Goal: Task Accomplishment & Management: Manage account settings

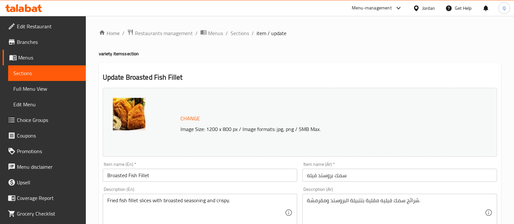
scroll to position [40, 0]
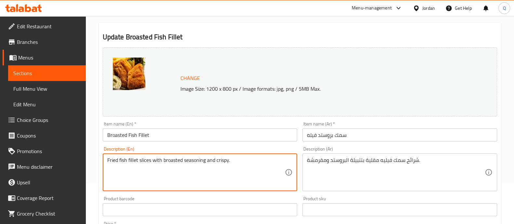
drag, startPoint x: 244, startPoint y: 166, endPoint x: 153, endPoint y: 154, distance: 91.9
paste textarea "With garlic, hot garlic, French fries and a can of cola"
type textarea "Fried fish fillet slices With garlic, hot garlic, French fries and a can of cola"
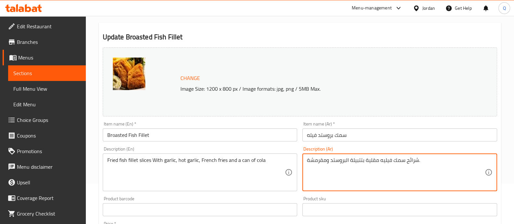
drag, startPoint x: 364, startPoint y: 158, endPoint x: 301, endPoint y: 162, distance: 63.2
paste textarea "مع مثومة و مثومة حارة و بطاطا مقلية و علبة كولا"
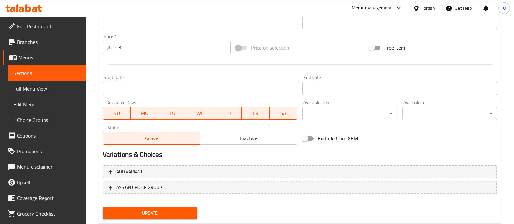
scroll to position [244, 0]
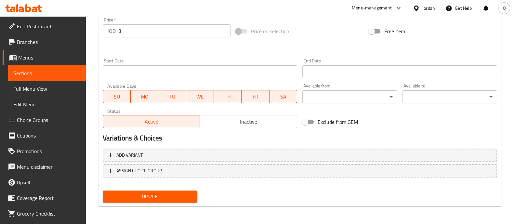
type textarea "شرائح سمك فيليه مقلية مع مثومة و مثومة حارة و بطاطا مقلية و علبة كولا."
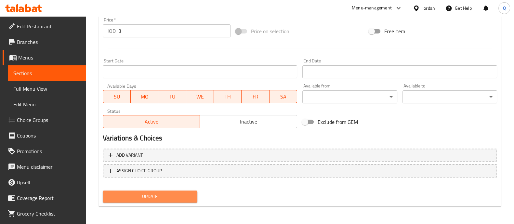
click at [181, 199] on span "Update" at bounding box center [150, 197] width 84 height 8
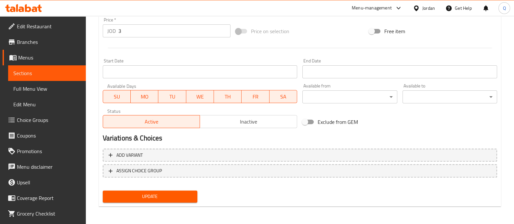
click at [154, 193] on span "Update" at bounding box center [150, 197] width 84 height 8
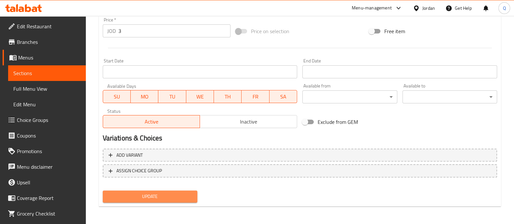
click at [174, 195] on span "Update" at bounding box center [150, 197] width 84 height 8
click at [174, 196] on span "Update" at bounding box center [150, 197] width 84 height 8
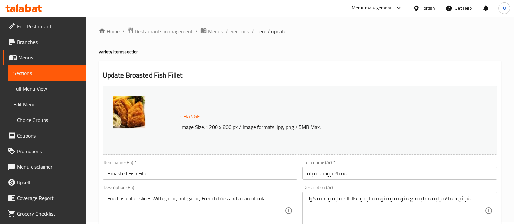
scroll to position [0, 0]
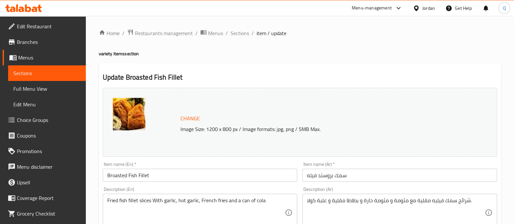
click at [33, 56] on span "Menus" at bounding box center [49, 58] width 62 height 8
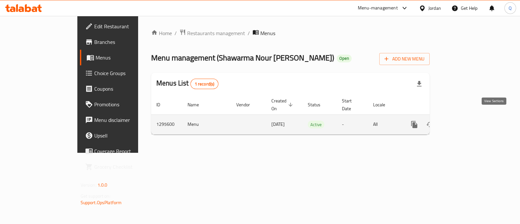
click at [465, 121] on icon "enhanced table" at bounding box center [462, 125] width 8 height 8
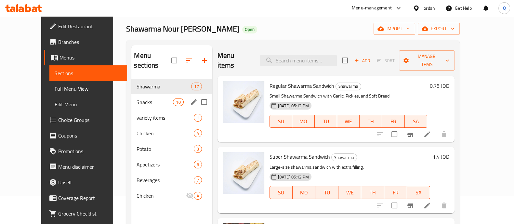
scroll to position [40, 0]
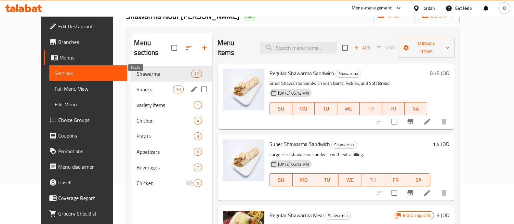
click at [137, 86] on span "Snacks" at bounding box center [155, 90] width 36 height 8
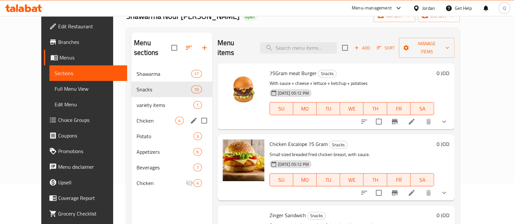
click at [141, 117] on span "Chicken" at bounding box center [156, 121] width 39 height 8
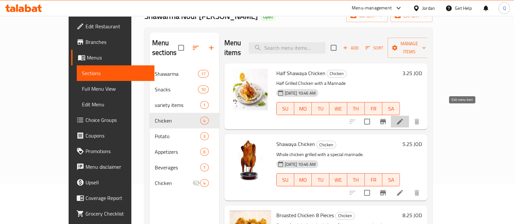
click at [404, 118] on icon at bounding box center [400, 122] width 8 height 8
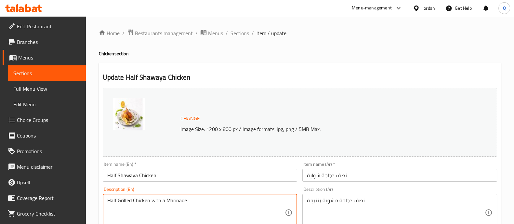
drag, startPoint x: 208, startPoint y: 206, endPoint x: 151, endPoint y: 211, distance: 57.5
click at [203, 223] on textarea "Half Grilled Chicken with a Marinade" at bounding box center [196, 212] width 178 height 31
paste textarea "With garlic, hot garlic, French fries and a can of cola"
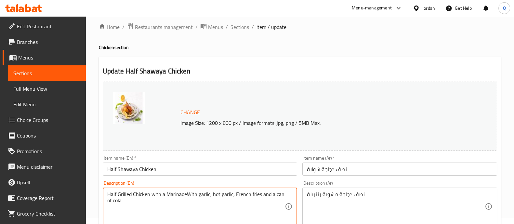
drag, startPoint x: 216, startPoint y: 216, endPoint x: 260, endPoint y: 192, distance: 50.2
click at [260, 192] on textarea "Half Grilled Chicken with a MarinadeWith garlic, hot garlic, French fries and a…" at bounding box center [196, 206] width 178 height 31
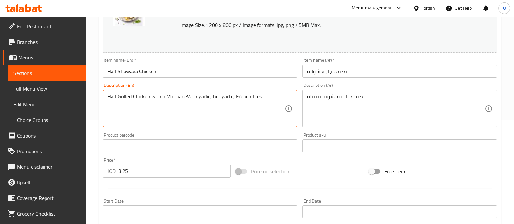
scroll to position [128, 0]
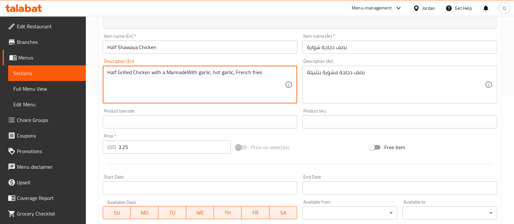
type textarea "Half Grilled Chicken with a MarinadeWith garlic, hot garlic, French fries"
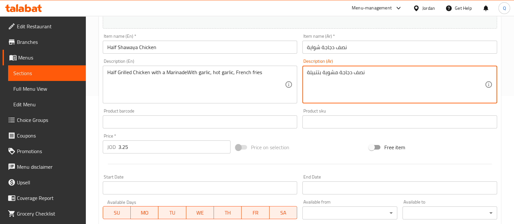
drag, startPoint x: 321, startPoint y: 73, endPoint x: 288, endPoint y: 74, distance: 33.2
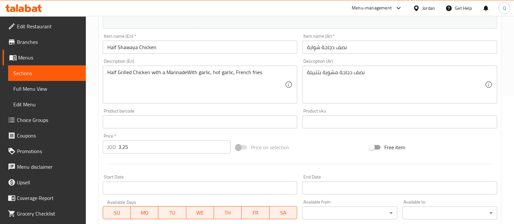
click at [288, 74] on div "Half Grilled Chicken with a MarinadeWith garlic, hot garlic, French fries Descr…" at bounding box center [200, 85] width 195 height 38
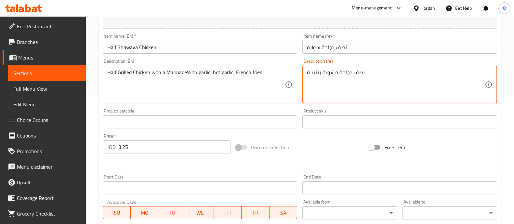
drag, startPoint x: 325, startPoint y: 74, endPoint x: 296, endPoint y: 71, distance: 28.7
drag, startPoint x: 327, startPoint y: 97, endPoint x: 322, endPoint y: 82, distance: 15.7
click at [327, 97] on textarea "نصف دجاجة مشوية بتتبيلة" at bounding box center [396, 84] width 178 height 31
drag, startPoint x: 322, startPoint y: 71, endPoint x: 304, endPoint y: 71, distance: 17.6
click at [304, 71] on div "نصف دجاجة مشوية بتتبيلة Description (Ar)" at bounding box center [400, 85] width 195 height 38
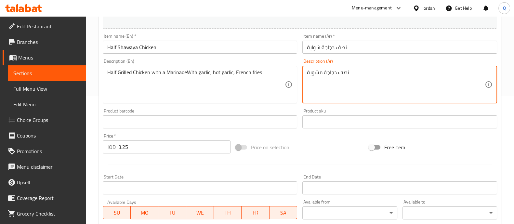
paste textarea "مع مثومة و مثومة حارة و بطاطا مقلية و علبة كولا"
drag, startPoint x: 307, startPoint y: 72, endPoint x: 332, endPoint y: 73, distance: 24.4
click at [332, 73] on textarea "نصف دجاجة مشوية مع مثومة و مثومة حارة و بطاطا مقلية و علبة كولا" at bounding box center [396, 84] width 178 height 31
type textarea "نصف دجاجة مشوية مع مثومة و مثومة حارة و بطاطا مقلية"
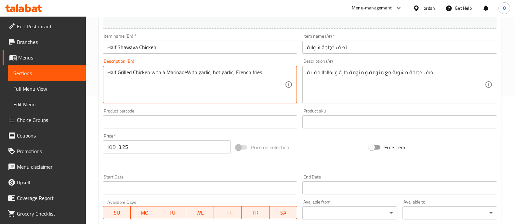
click at [265, 79] on textarea "Half Grilled Chicken with a MarinadeWith garlic, hot garlic, French fries" at bounding box center [196, 84] width 178 height 31
click at [177, 94] on textarea "Half Grilled Chicken with a MarinadeWith garlic, hot garlic, French fries" at bounding box center [196, 84] width 178 height 31
drag, startPoint x: 184, startPoint y: 75, endPoint x: 146, endPoint y: 78, distance: 37.8
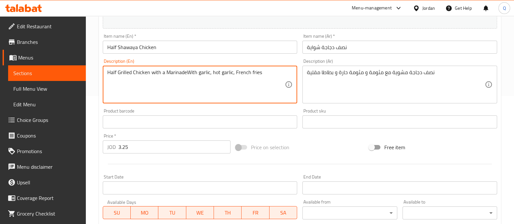
click at [151, 75] on textarea "Half Grilled Chicken with a MarinadeWith garlic, hot garlic, French fries" at bounding box center [196, 84] width 178 height 31
click at [232, 85] on textarea "Half Grilled Chicken With garlic, hot garlic, French fries" at bounding box center [196, 84] width 178 height 31
type textarea "Half Grilled Chicken With garlic, hot garlic, French fries"
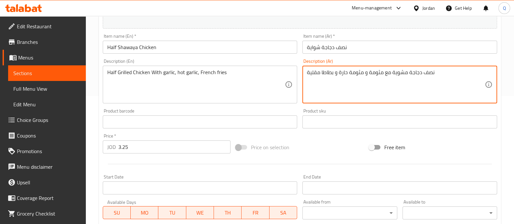
click at [326, 84] on textarea "نصف دجاجة مشوية مع مثومة و مثومة حارة و بطاطا مقلية" at bounding box center [396, 84] width 178 height 31
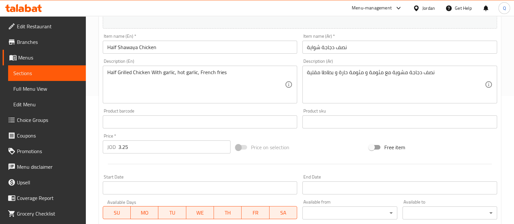
click at [349, 146] on div "Price on selection" at bounding box center [299, 148] width 133 height 18
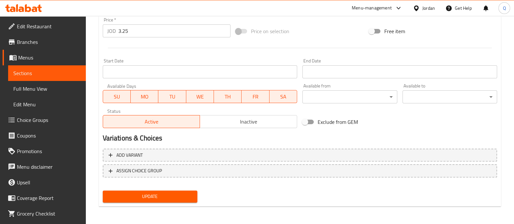
click at [159, 195] on span "Update" at bounding box center [150, 197] width 84 height 8
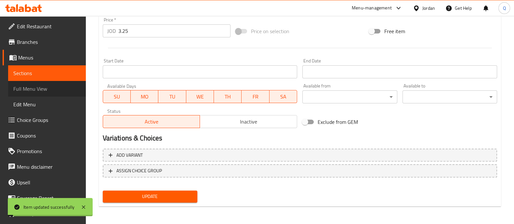
click at [47, 82] on link "Full Menu View" at bounding box center [47, 89] width 78 height 16
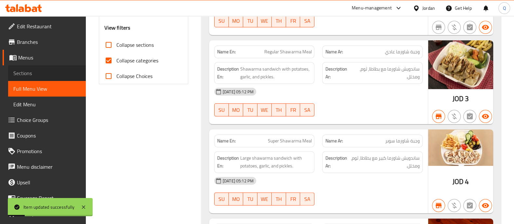
click at [63, 78] on link "Sections" at bounding box center [47, 73] width 78 height 16
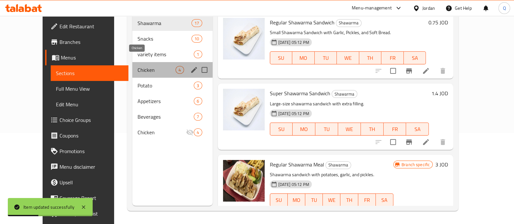
click at [138, 66] on span "Chicken" at bounding box center [157, 70] width 38 height 8
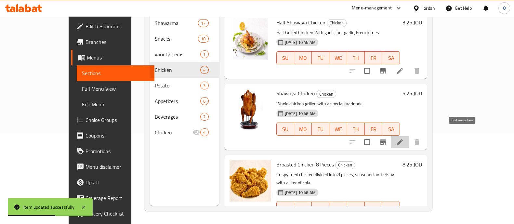
click at [403, 139] on icon at bounding box center [400, 142] width 6 height 6
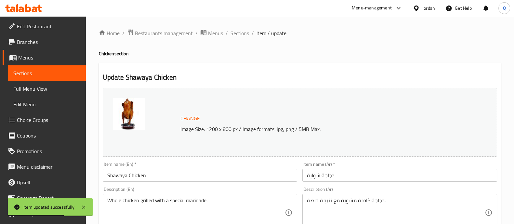
scroll to position [81, 0]
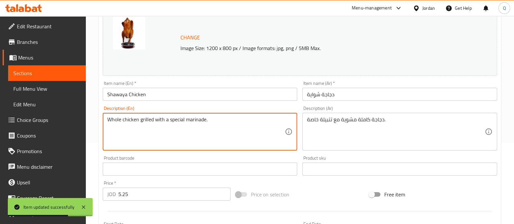
click at [210, 125] on textarea "Whole chicken grilled with a special marinade." at bounding box center [196, 131] width 178 height 31
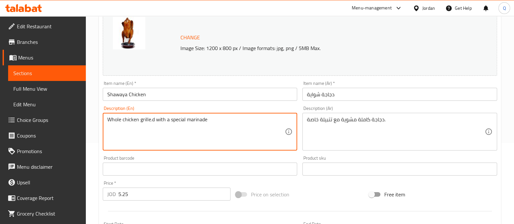
click at [215, 128] on textarea "Whole chicken grille.d with a special marinade" at bounding box center [196, 131] width 178 height 31
click at [128, 122] on textarea "Whole chicken grille.d with a special marinade" at bounding box center [196, 131] width 178 height 31
drag, startPoint x: 207, startPoint y: 119, endPoint x: 121, endPoint y: 130, distance: 87.1
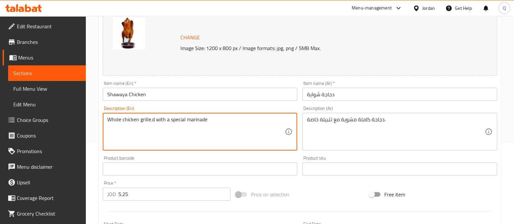
click at [122, 131] on textarea "Whole chicken grille.d with a special marinade" at bounding box center [196, 131] width 178 height 31
paste textarea "Half Grilled Chicken With garlic, hot garlic, French fries"
drag, startPoint x: 132, startPoint y: 118, endPoint x: 121, endPoint y: 118, distance: 10.4
click at [121, 118] on textarea "Whole Half Grilled Chicken With garlic, hot garlic, French fries" at bounding box center [196, 131] width 178 height 31
type textarea "Whole Grilled Chicken With garlic, hot garlic, French fries"
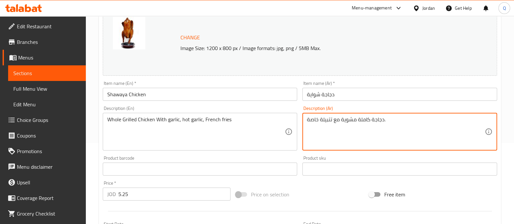
drag, startPoint x: 356, startPoint y: 119, endPoint x: 299, endPoint y: 122, distance: 57.0
click at [299, 122] on div "Change Image Size: 1200 x 800 px / Image formats: jpg, png / 5MB Max. Item name…" at bounding box center [300, 149] width 400 height 290
paste textarea "صف دجاجة مشوية مع مثومة و مثومة حارة و بطاطا مقلية"
drag, startPoint x: 433, startPoint y: 119, endPoint x: 403, endPoint y: 121, distance: 29.4
click at [403, 121] on textarea "دجاجة كاملة نصف دجاجة مشوية مع مثومة و مثومة حارة و بطاطا مقلية ." at bounding box center [396, 131] width 178 height 31
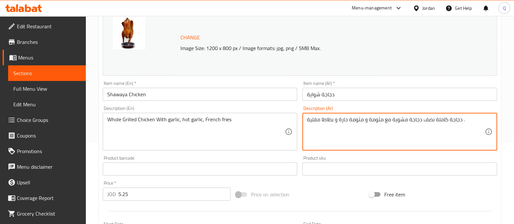
click at [416, 126] on textarea "دجاجة كاملة نصف دجاجة مشوية مع مثومة و مثومة حارة و بطاطا مقلية ." at bounding box center [396, 131] width 178 height 31
drag, startPoint x: 434, startPoint y: 119, endPoint x: 410, endPoint y: 123, distance: 24.7
click at [410, 123] on textarea "دجاجة كاملة نصف دجاجة مشوية مع مثومة و مثومة حارة و بطاطا مقلية ." at bounding box center [396, 131] width 178 height 31
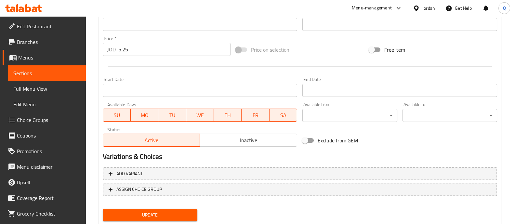
scroll to position [244, 0]
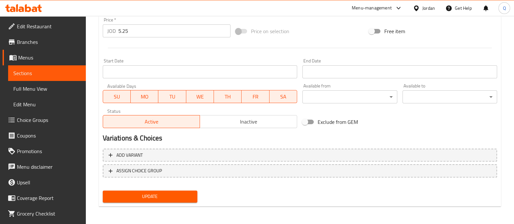
type textarea "دجاجة كاملة مشوية مع مثومة و مثومة حارة و بطاطا مقلية ."
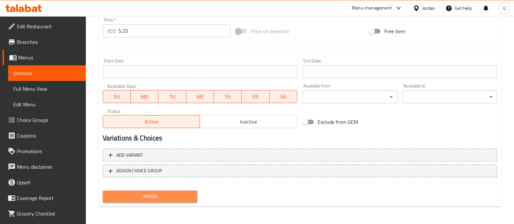
click at [150, 191] on button "Update" at bounding box center [150, 197] width 95 height 12
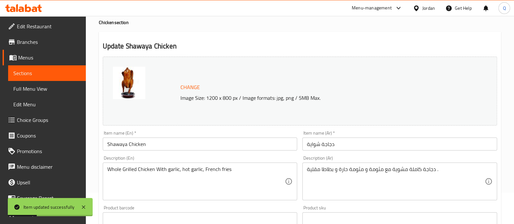
scroll to position [0, 0]
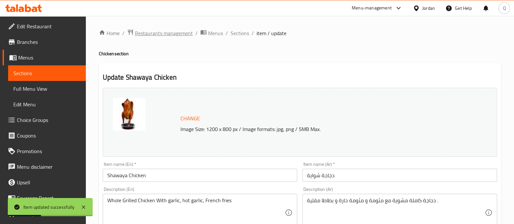
click at [178, 34] on span "Restaurants management" at bounding box center [164, 33] width 58 height 8
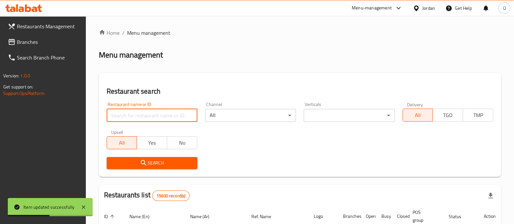
click at [179, 122] on input "search" at bounding box center [152, 115] width 91 height 13
type input "reem"
click button "Search" at bounding box center [152, 163] width 91 height 12
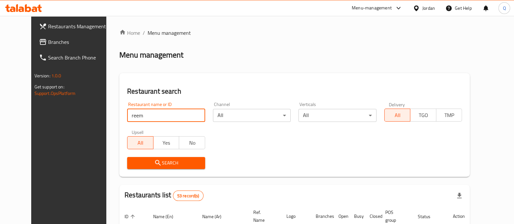
click at [172, 121] on input "reem" at bounding box center [166, 115] width 78 height 13
click at [171, 121] on input "reem" at bounding box center [166, 115] width 78 height 13
click at [259, 174] on div "Restaurant search Restaurant name or ID reem Restaurant name or ID Channel All …" at bounding box center [294, 125] width 351 height 104
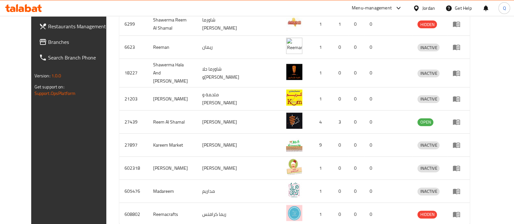
scroll to position [262, 0]
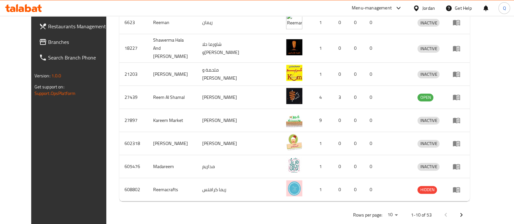
click at [469, 207] on button "Next page" at bounding box center [462, 215] width 16 height 16
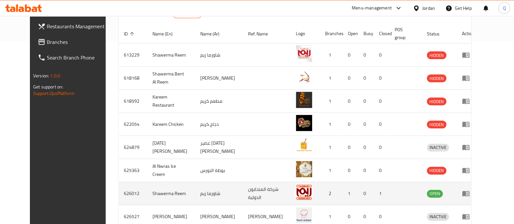
scroll to position [221, 0]
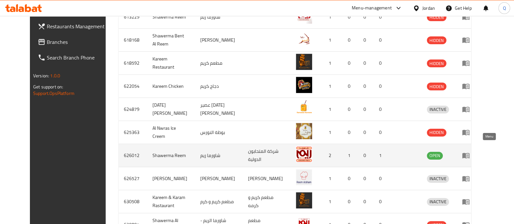
click at [470, 152] on icon "enhanced table" at bounding box center [466, 156] width 8 height 8
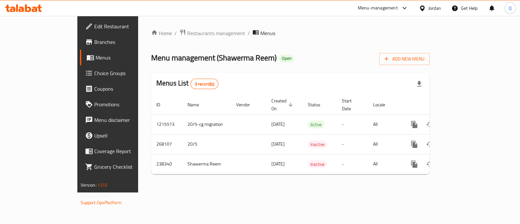
click at [94, 45] on span "Branches" at bounding box center [126, 42] width 65 height 8
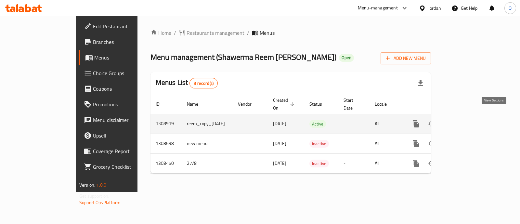
click at [467, 120] on icon "enhanced table" at bounding box center [463, 124] width 8 height 8
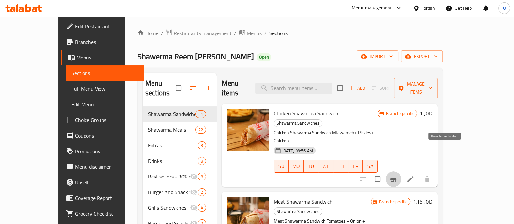
click at [401, 171] on button "Branch-specific-item" at bounding box center [394, 179] width 16 height 16
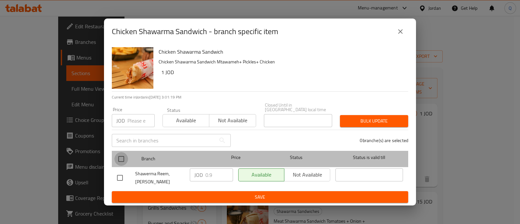
click at [123, 155] on input "checkbox" at bounding box center [121, 159] width 14 height 14
checkbox input "true"
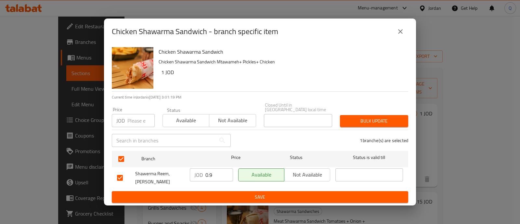
click at [207, 180] on input "0.9" at bounding box center [220, 174] width 28 height 13
click at [214, 178] on input "0.9" at bounding box center [220, 174] width 28 height 13
type input "0.65"
click at [210, 193] on span "Save" at bounding box center [260, 197] width 286 height 8
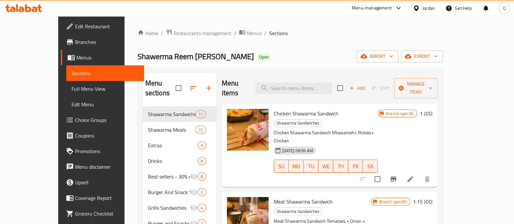
scroll to position [122, 0]
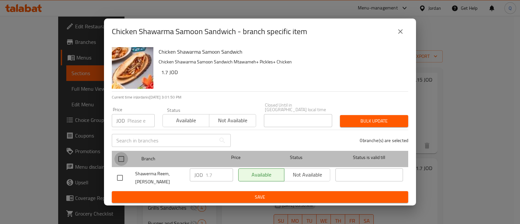
click at [121, 157] on input "checkbox" at bounding box center [121, 159] width 14 height 14
checkbox input "true"
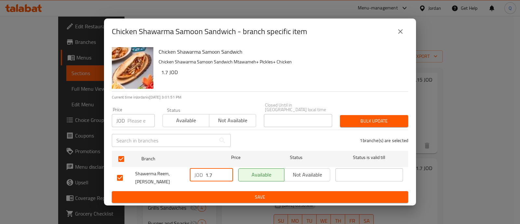
click at [211, 177] on input "1.7" at bounding box center [220, 174] width 28 height 13
click at [208, 182] on div "JOD 1.7 ​" at bounding box center [211, 178] width 48 height 24
click at [220, 179] on input "1.7" at bounding box center [220, 174] width 28 height 13
type input "1.3"
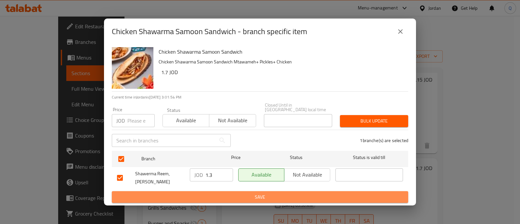
click at [216, 193] on span "Save" at bounding box center [260, 197] width 286 height 8
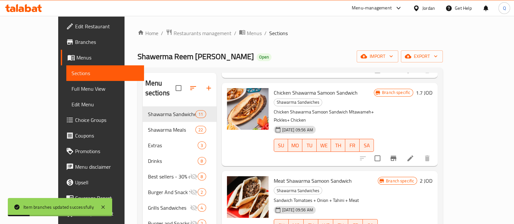
scroll to position [244, 0]
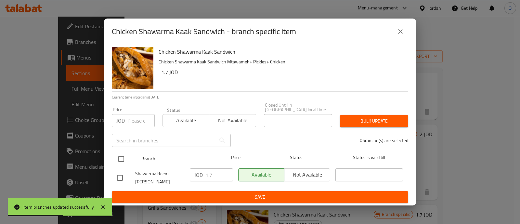
click at [123, 164] on input "checkbox" at bounding box center [121, 159] width 14 height 14
checkbox input "true"
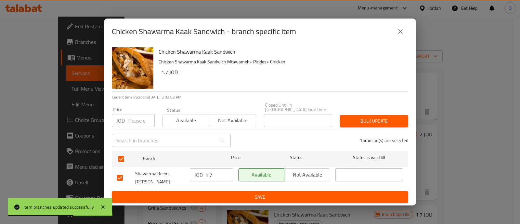
click at [213, 178] on input "1.7" at bounding box center [220, 174] width 28 height 13
type input "1.3"
click at [214, 193] on span "Save" at bounding box center [260, 197] width 286 height 8
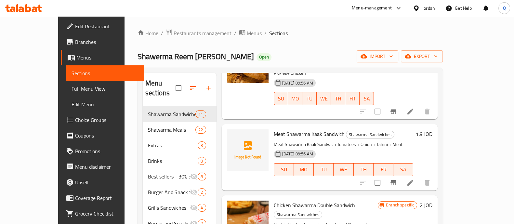
scroll to position [406, 0]
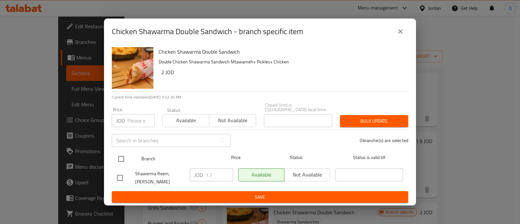
click at [121, 158] on input "checkbox" at bounding box center [121, 159] width 14 height 14
checkbox input "true"
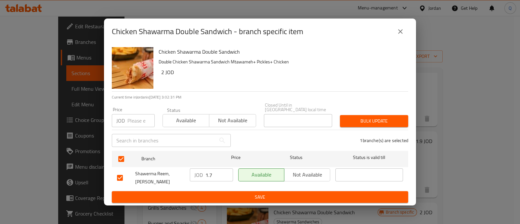
click at [215, 173] on input "1.7" at bounding box center [220, 174] width 28 height 13
type input "1.3"
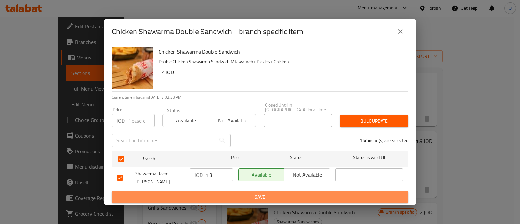
click at [210, 193] on span "Save" at bounding box center [260, 197] width 286 height 8
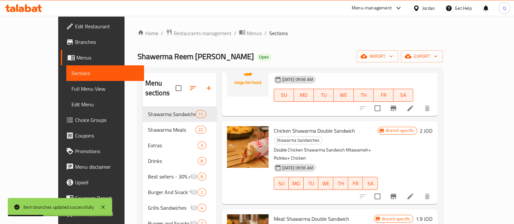
scroll to position [528, 0]
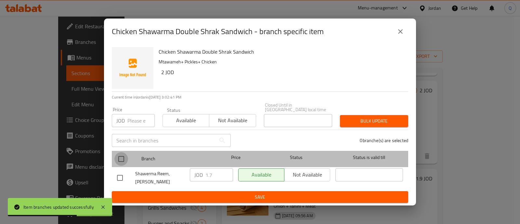
click at [127, 158] on input "checkbox" at bounding box center [121, 159] width 14 height 14
checkbox input "true"
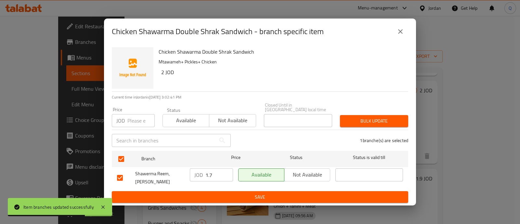
click at [217, 180] on input "1.7" at bounding box center [220, 174] width 28 height 13
type input "1.3"
click at [219, 193] on span "Save" at bounding box center [260, 197] width 286 height 8
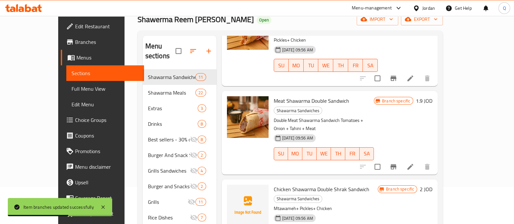
scroll to position [96, 0]
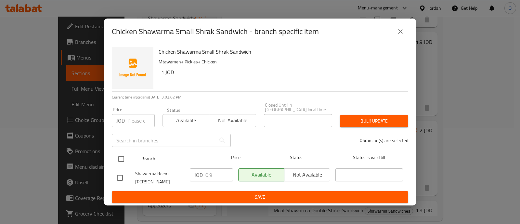
click at [124, 162] on input "checkbox" at bounding box center [121, 159] width 14 height 14
checkbox input "true"
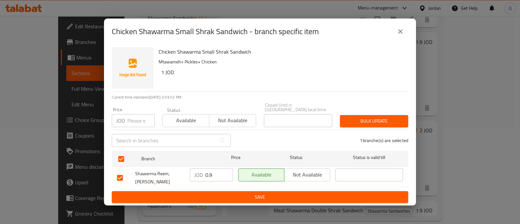
click at [213, 172] on input "0.9" at bounding box center [220, 174] width 28 height 13
type input "0.65"
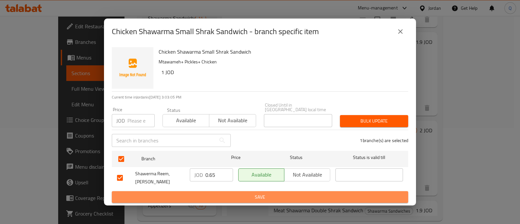
click at [227, 194] on span "Save" at bounding box center [260, 197] width 286 height 8
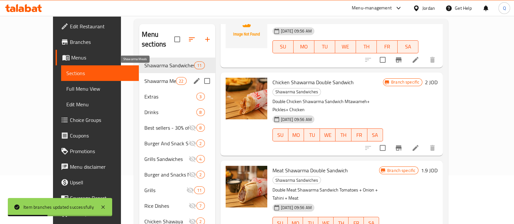
scroll to position [15, 0]
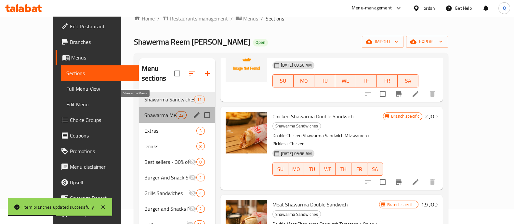
click at [146, 111] on span "Shawarma Meals" at bounding box center [160, 115] width 32 height 8
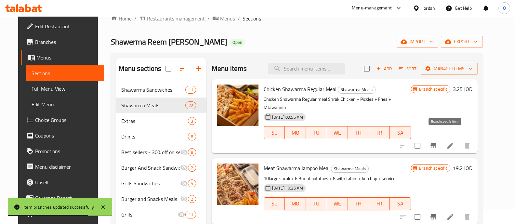
click at [437, 142] on icon "Branch-specific-item" at bounding box center [434, 146] width 8 height 8
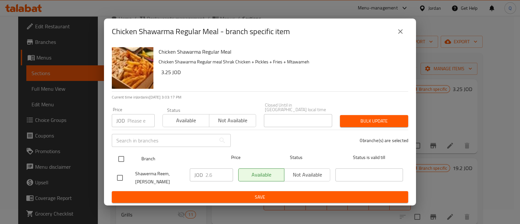
click at [122, 152] on div at bounding box center [126, 159] width 24 height 19
click at [115, 157] on input "checkbox" at bounding box center [121, 159] width 14 height 14
checkbox input "true"
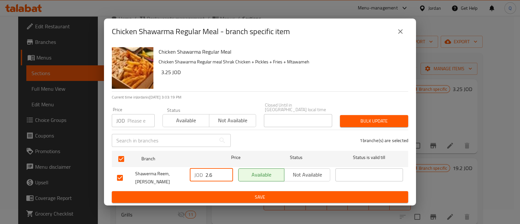
click at [215, 174] on input "2.6" at bounding box center [220, 174] width 28 height 13
type input "2.2"
click at [197, 199] on div "Chicken Shawarma Regular Meal Chicken Shawarma Regular meal Shrak Chicken + Pic…" at bounding box center [260, 125] width 312 height 161
click at [202, 193] on span "Save" at bounding box center [260, 197] width 286 height 8
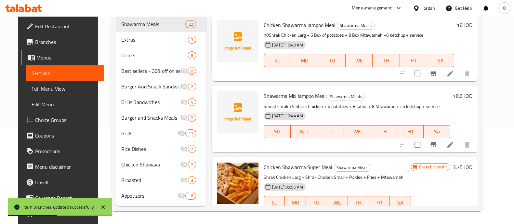
scroll to position [162, 0]
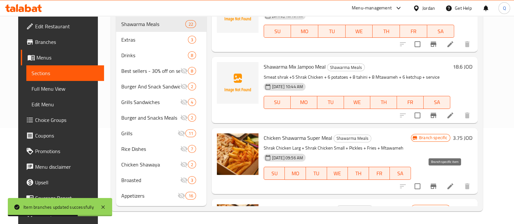
click at [441, 179] on button "Branch-specific-item" at bounding box center [434, 187] width 16 height 16
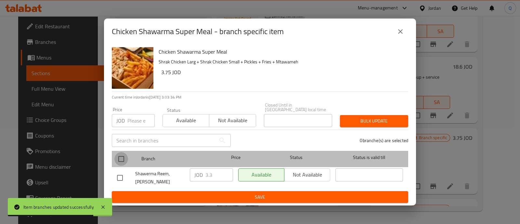
click at [123, 157] on input "checkbox" at bounding box center [121, 159] width 14 height 14
checkbox input "true"
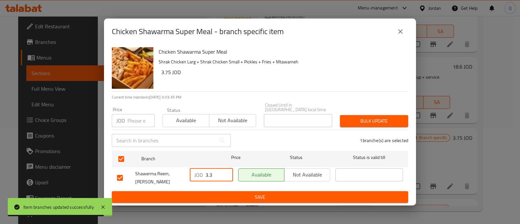
drag, startPoint x: 214, startPoint y: 179, endPoint x: 185, endPoint y: 176, distance: 28.7
click at [185, 176] on div "Shawerma Reem, [PERSON_NAME] 3.3 ​ Available Not available ​" at bounding box center [259, 178] width 291 height 24
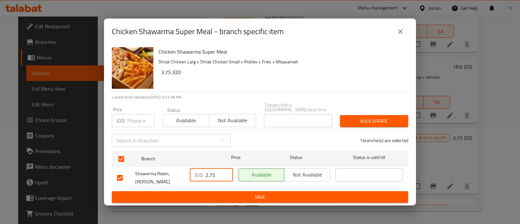
type input "2.75"
click at [204, 195] on span "Save" at bounding box center [260, 197] width 286 height 8
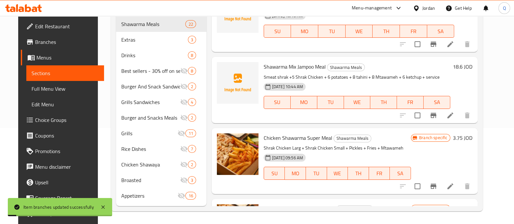
click at [41, 46] on link "Branches" at bounding box center [62, 42] width 83 height 16
